Goal: Find contact information: Find contact information

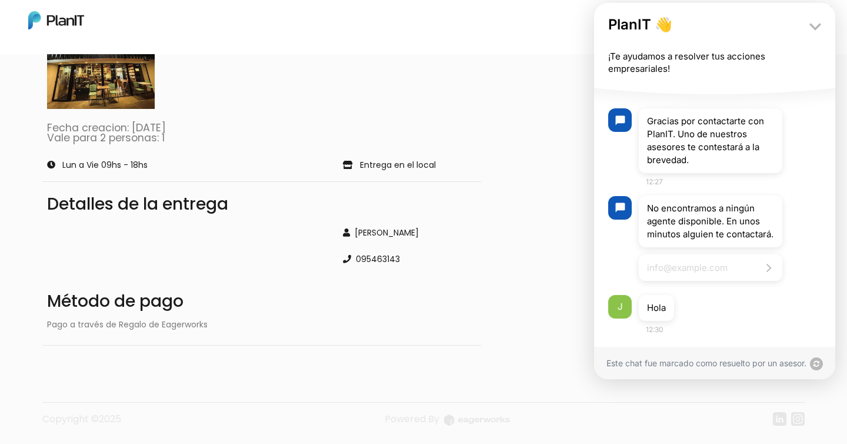
scroll to position [427, 0]
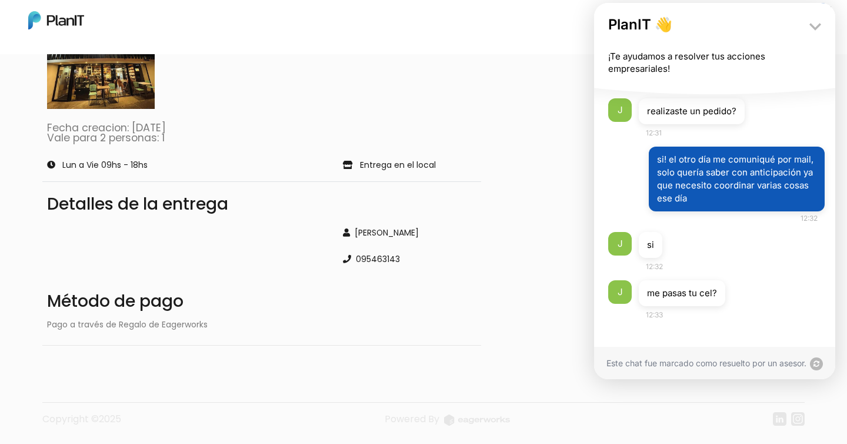
click at [705, 361] on div "Este chat fue marcado como resuelto por un asesor." at bounding box center [714, 363] width 241 height 32
click at [794, 367] on div "Este chat fue marcado como resuelto por un asesor." at bounding box center [714, 363] width 241 height 32
click at [690, 294] on span "me pasas tu cel?" at bounding box center [682, 292] width 70 height 11
click at [818, 362] on icon at bounding box center [816, 363] width 13 height 13
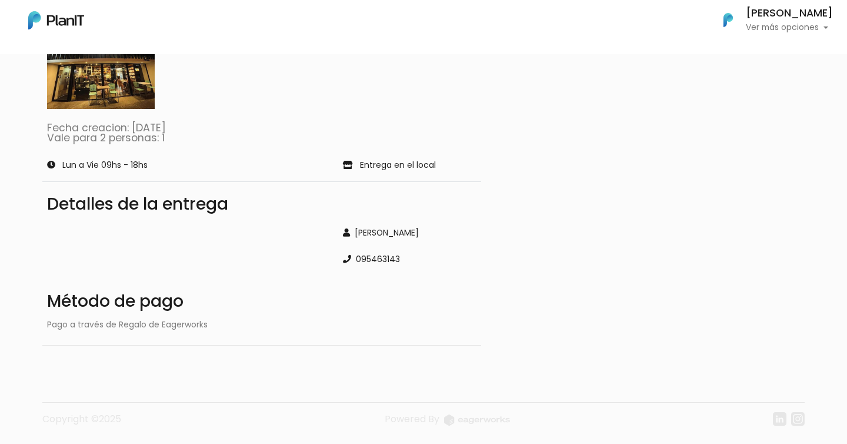
click at [385, 253] on div "095463143" at bounding box center [410, 259] width 134 height 12
copy div "095463143"
